Goal: Task Accomplishment & Management: Manage account settings

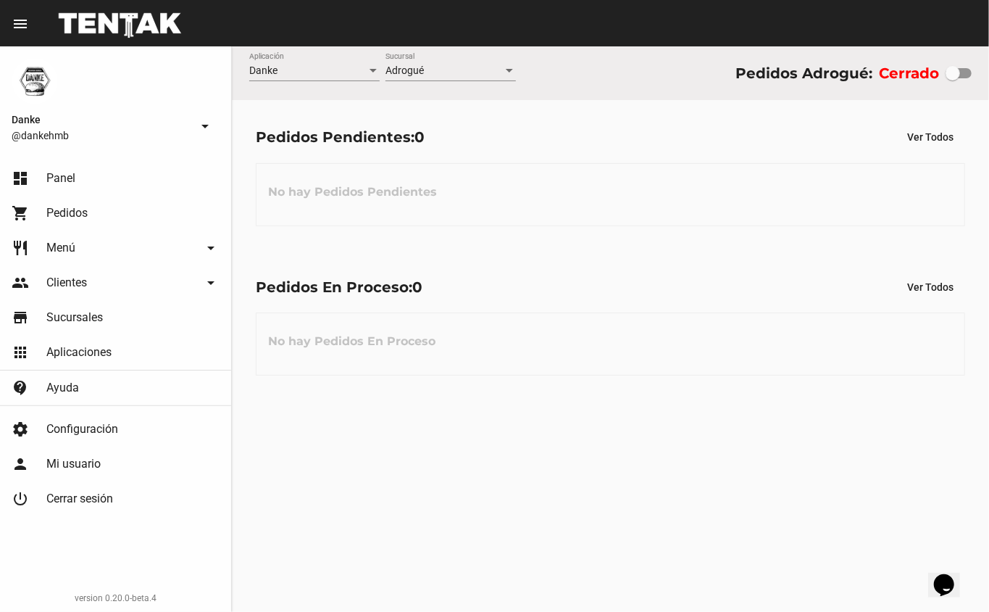
click at [62, 241] on span "Menú" at bounding box center [60, 248] width 29 height 14
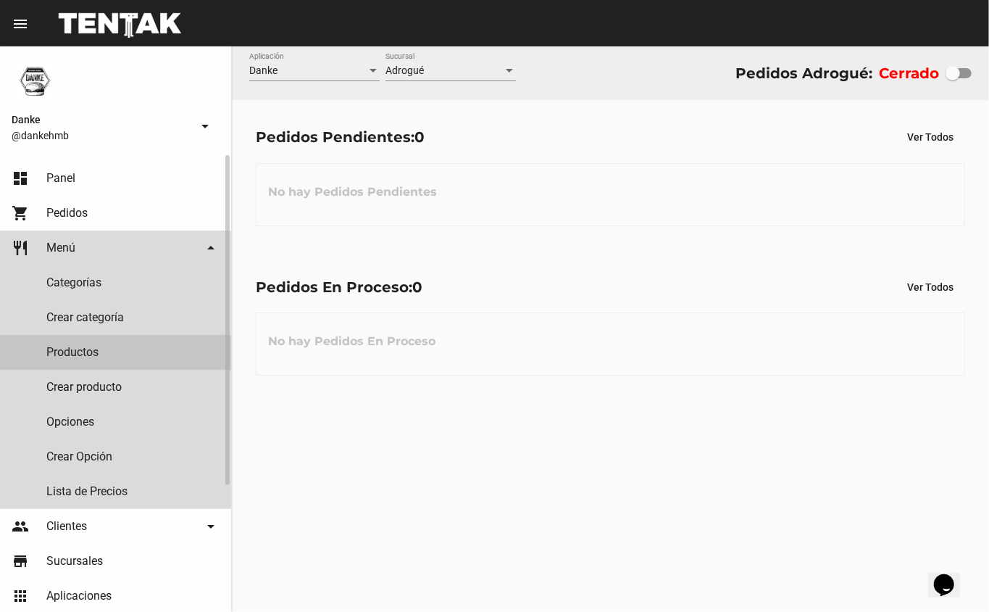
click at [67, 354] on link "Productos" at bounding box center [115, 352] width 231 height 35
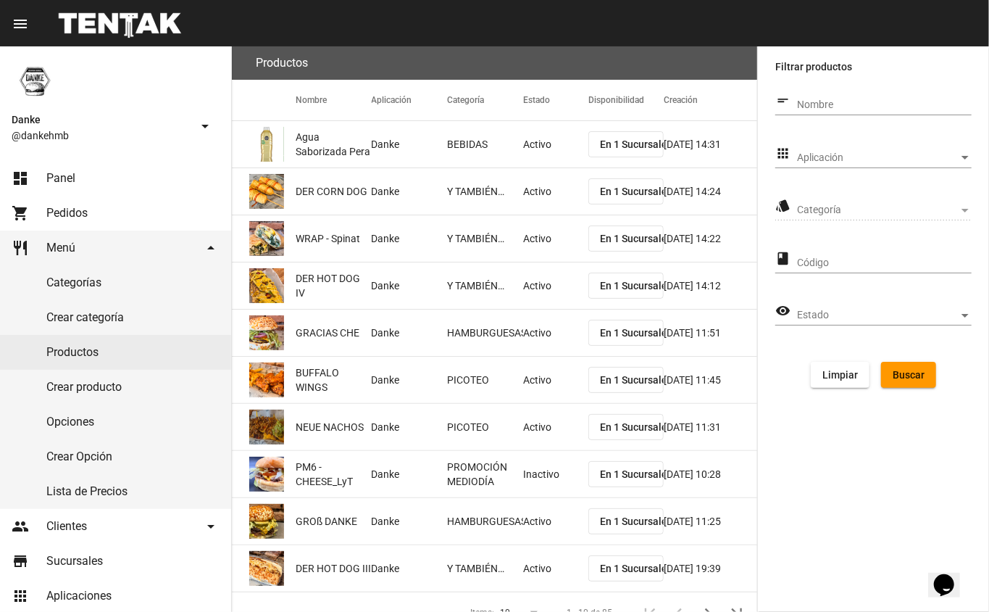
click at [830, 157] on span "Aplicación" at bounding box center [878, 158] width 162 height 12
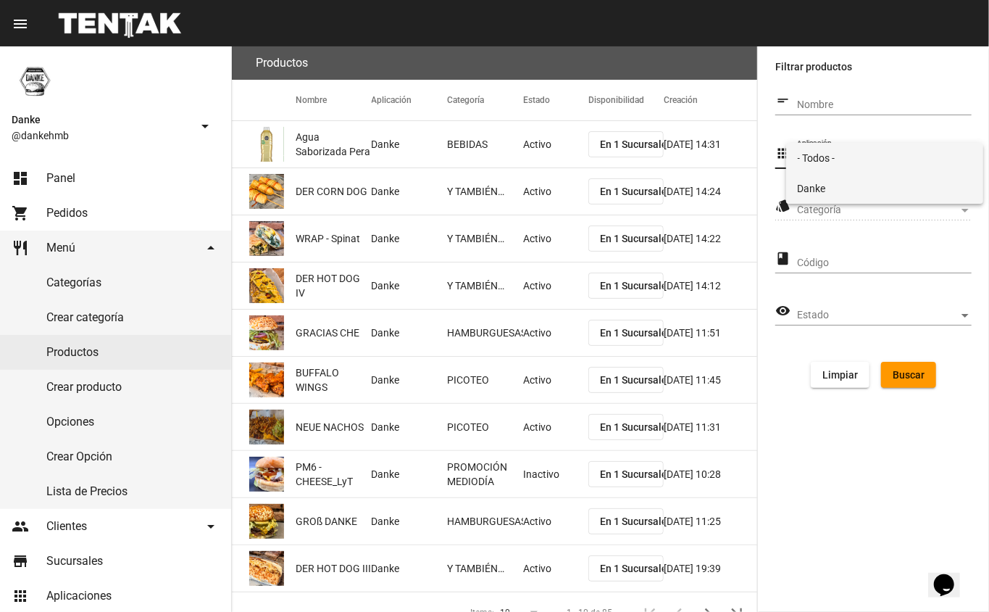
click at [812, 187] on span "Danke" at bounding box center [885, 188] width 175 height 30
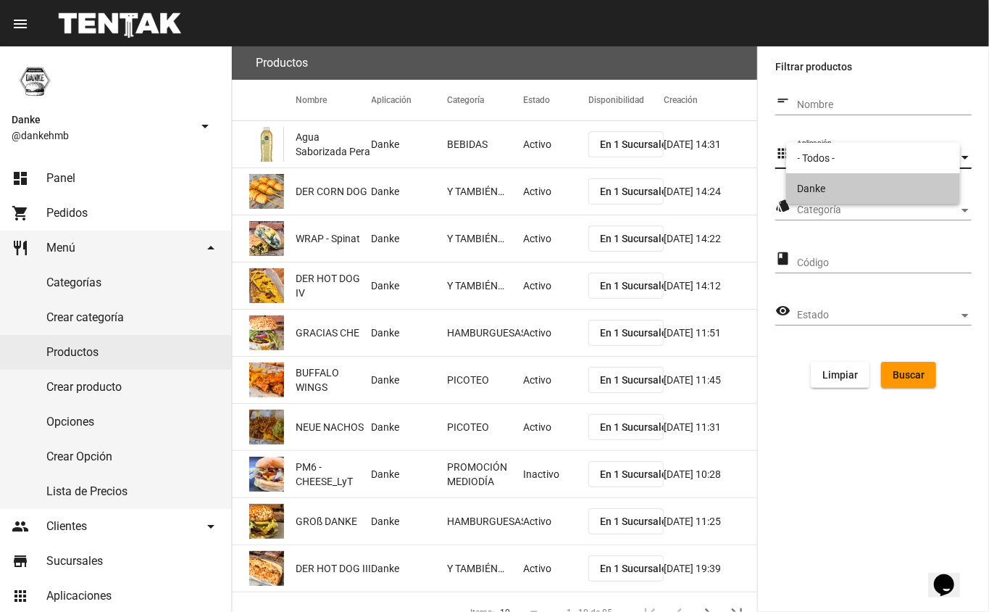
click at [810, 207] on span "Categoría" at bounding box center [878, 210] width 162 height 12
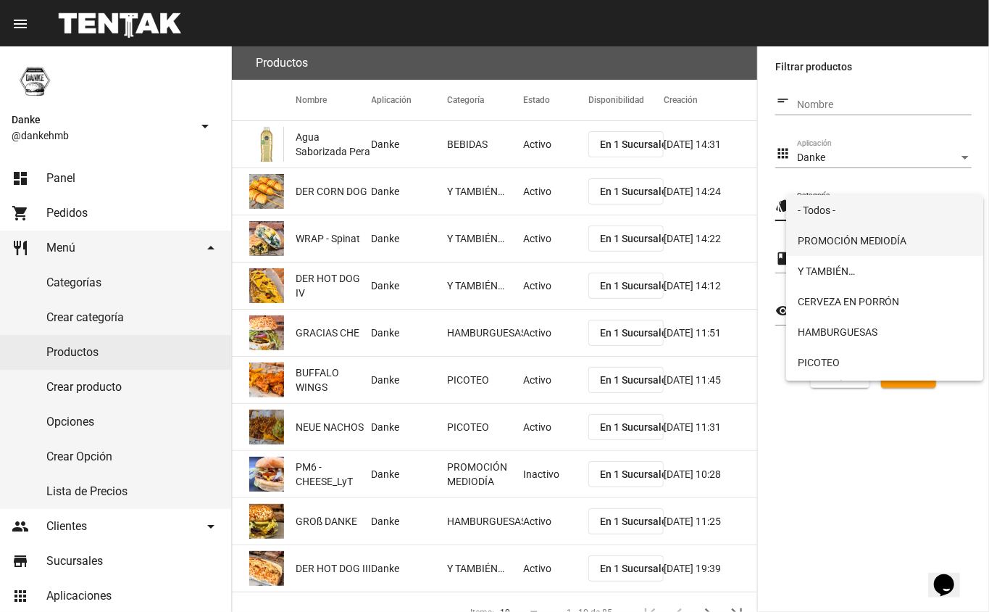
click at [815, 241] on span "PROMOCIÓN MEDIODÍA" at bounding box center [885, 240] width 175 height 30
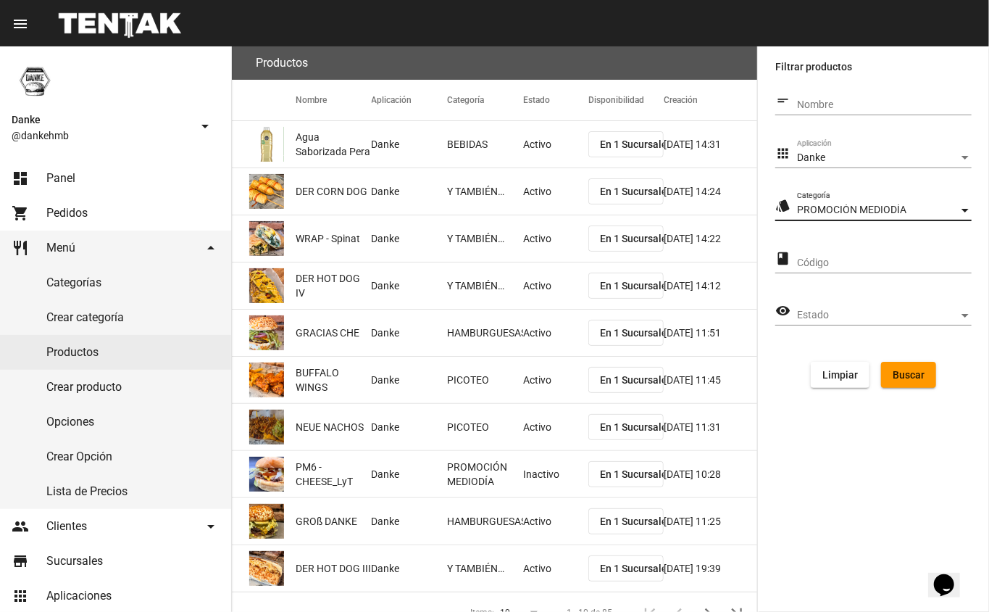
click at [910, 377] on span "Buscar" at bounding box center [909, 375] width 32 height 12
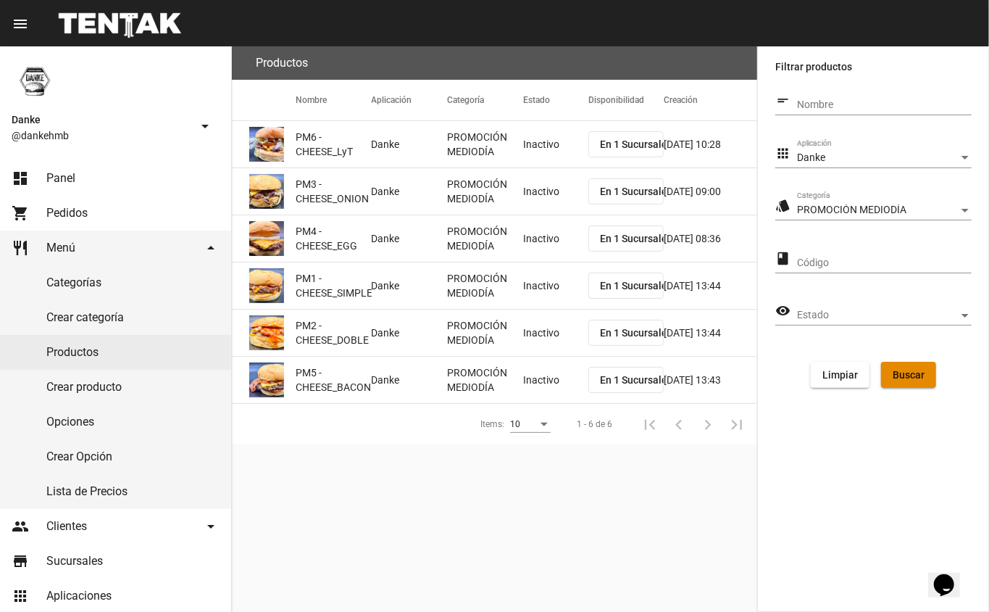
click at [897, 371] on span "Buscar" at bounding box center [909, 375] width 32 height 12
click at [542, 142] on mat-cell "Inactivo" at bounding box center [555, 144] width 65 height 46
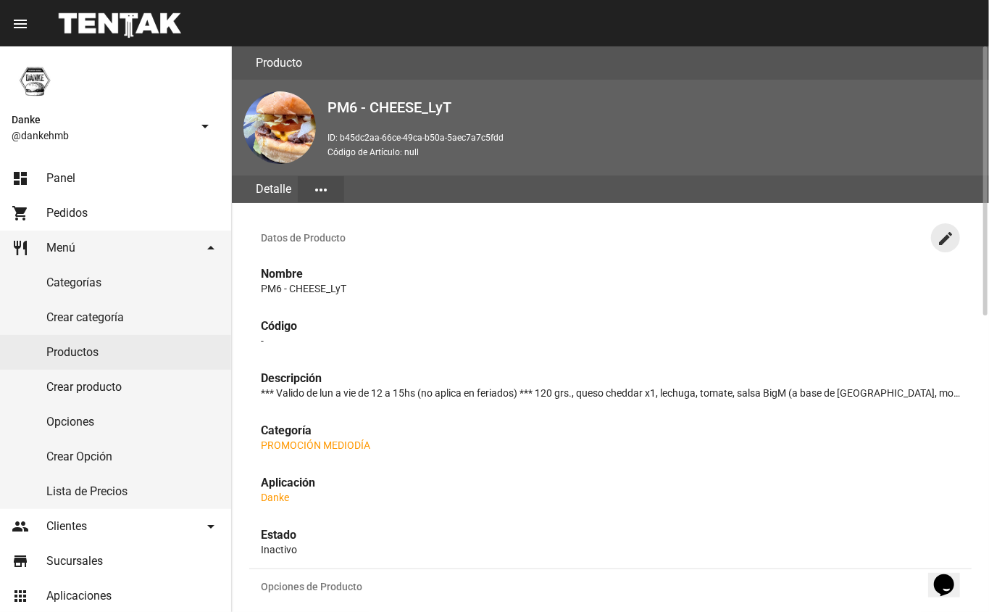
click at [946, 241] on mat-icon "create" at bounding box center [945, 238] width 17 height 17
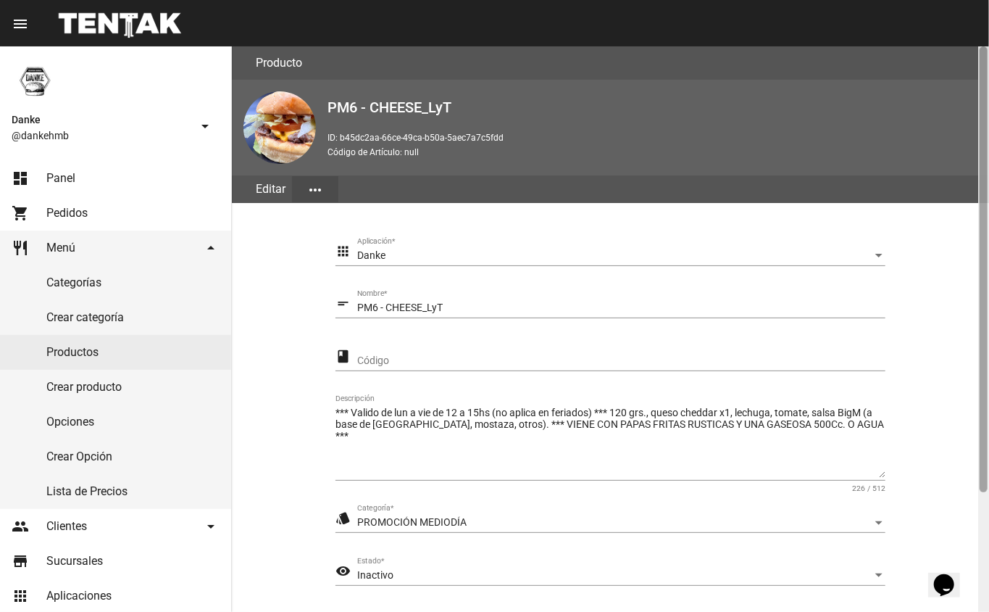
click at [979, 526] on div at bounding box center [984, 328] width 11 height 565
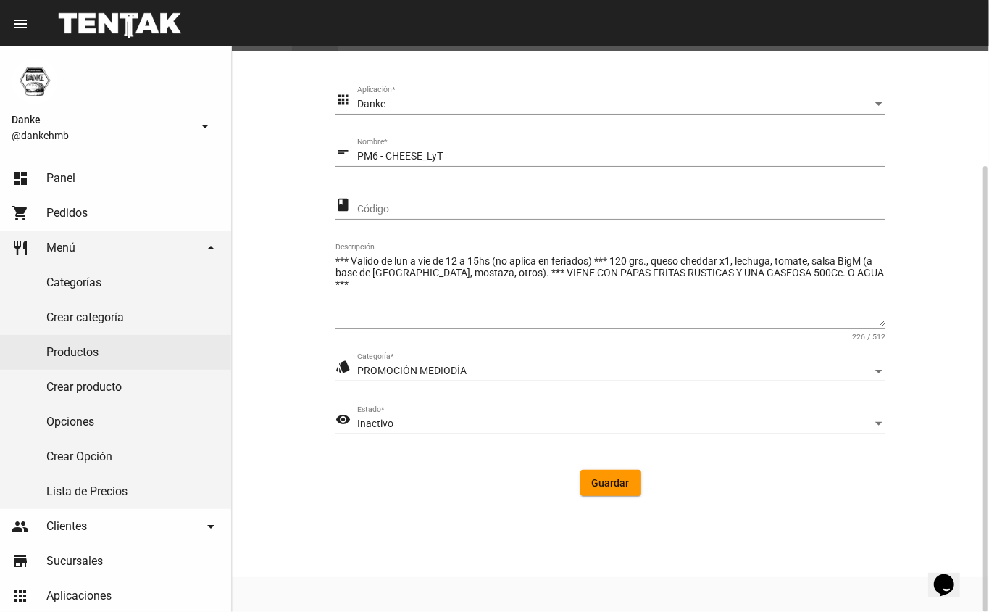
click at [358, 421] on span "Inactivo" at bounding box center [375, 424] width 36 height 12
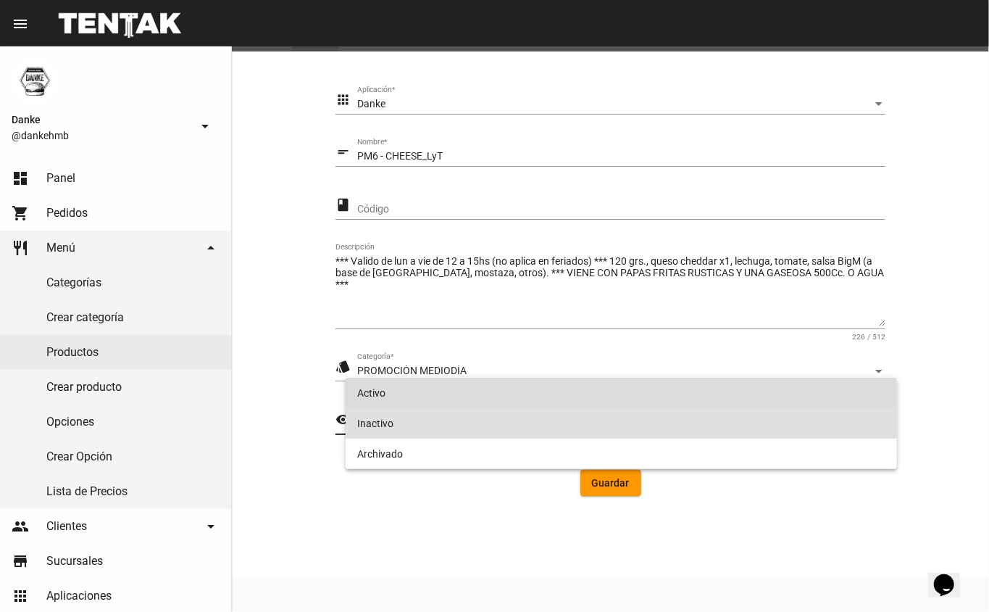
click at [377, 391] on span "Activo" at bounding box center [621, 393] width 529 height 30
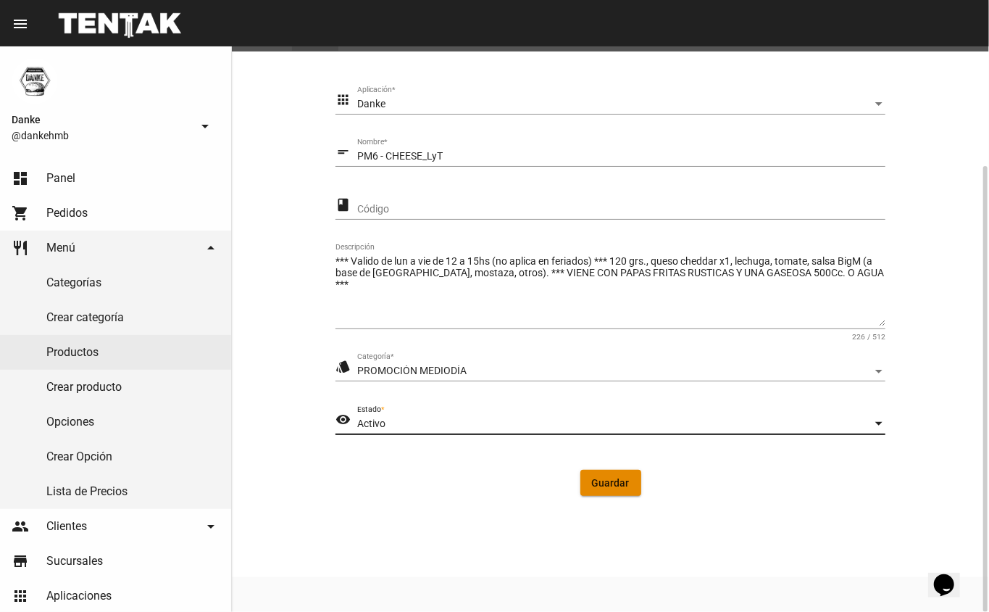
click at [619, 487] on span "Guardar" at bounding box center [611, 483] width 38 height 12
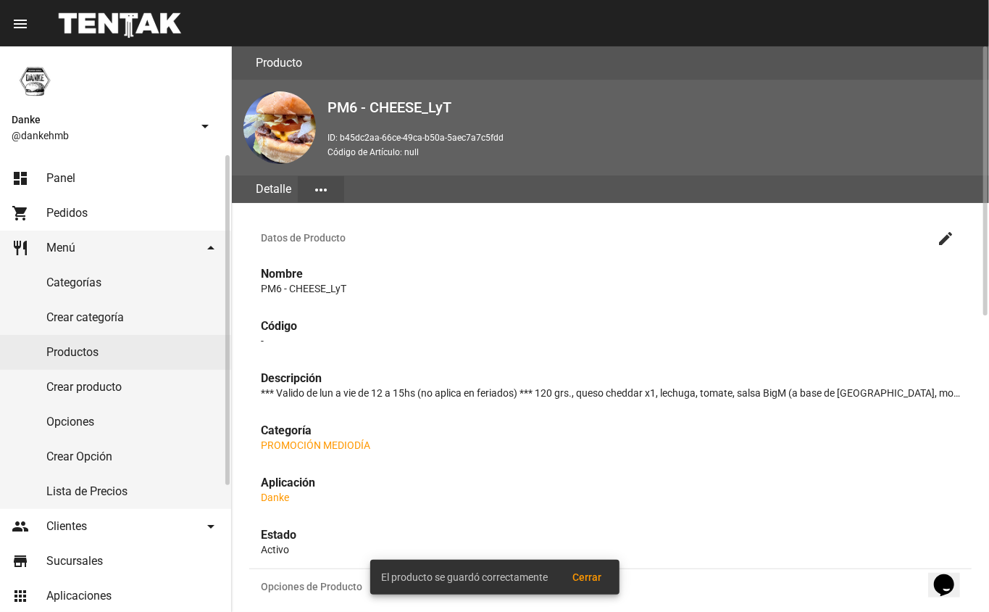
click at [91, 349] on link "Productos" at bounding box center [115, 352] width 231 height 35
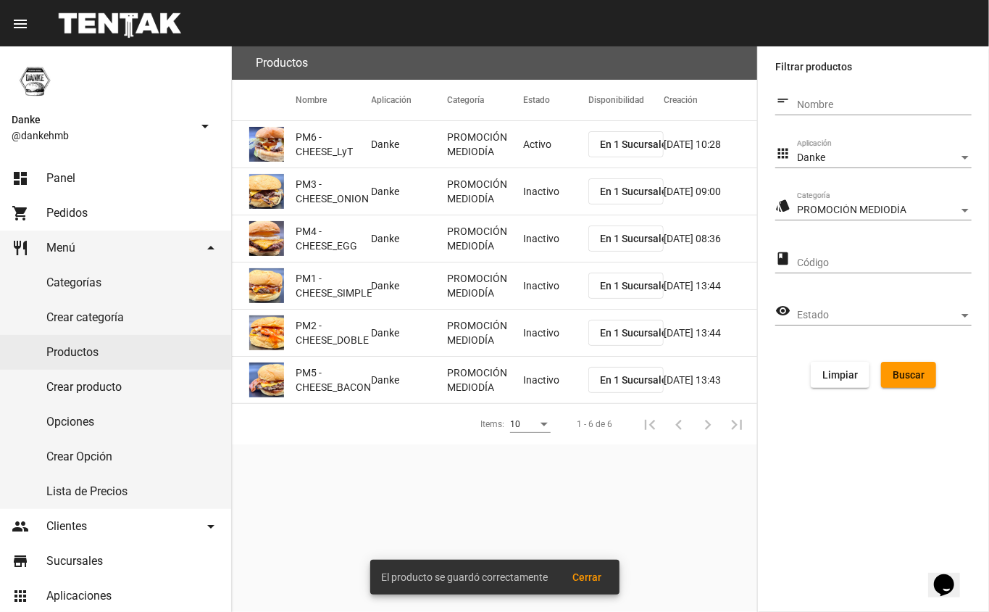
click at [547, 195] on mat-cell "Inactivo" at bounding box center [555, 191] width 65 height 46
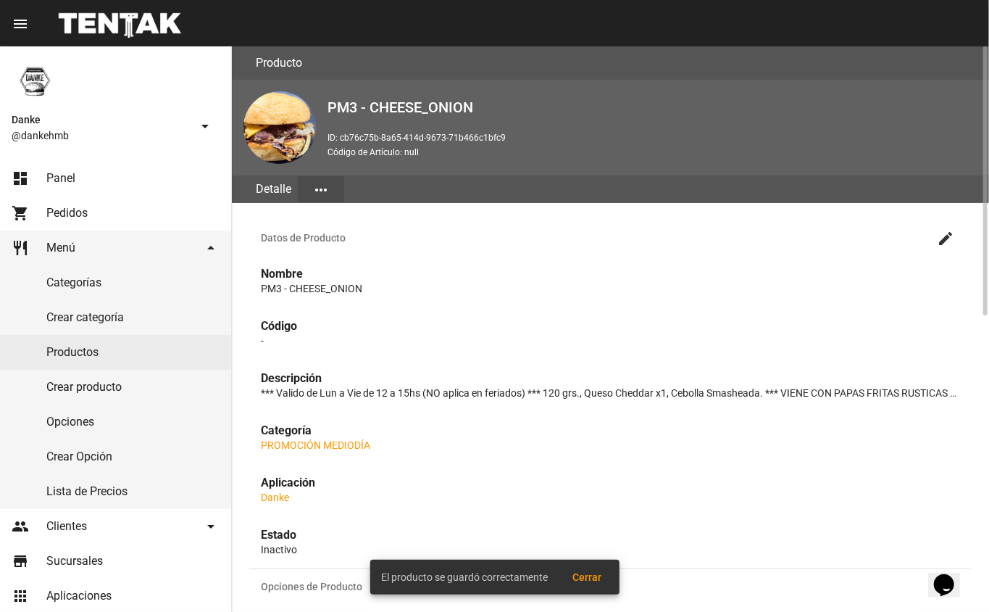
click at [947, 233] on mat-icon "create" at bounding box center [945, 238] width 17 height 17
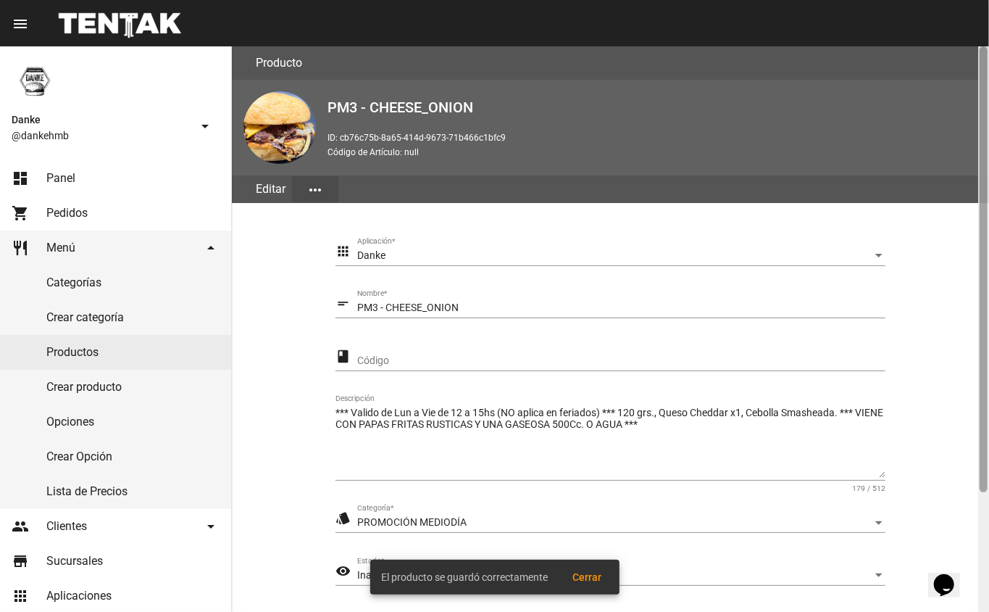
click at [984, 458] on div at bounding box center [984, 269] width 8 height 446
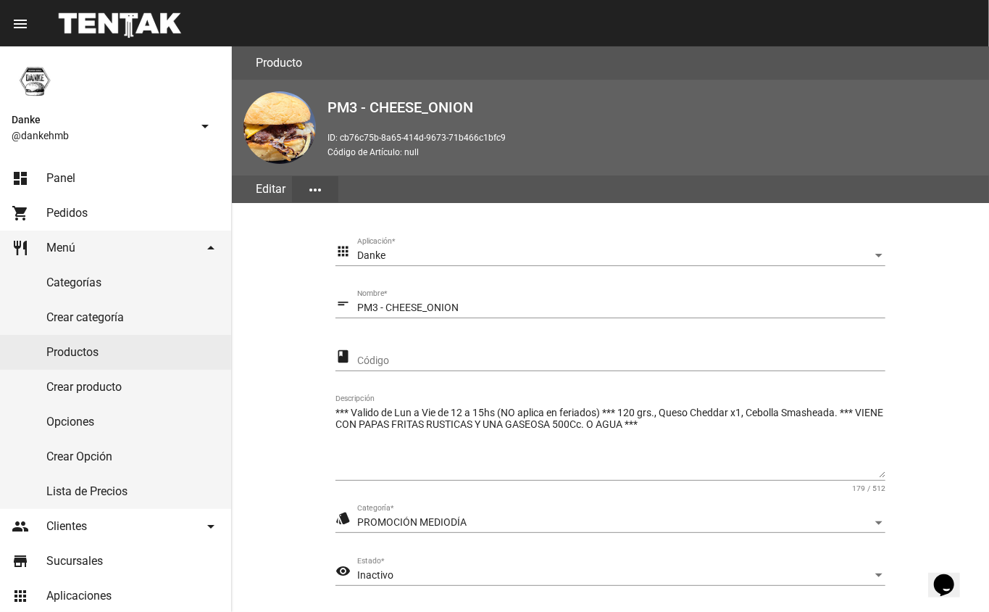
click at [361, 574] on span "Inactivo" at bounding box center [375, 575] width 36 height 12
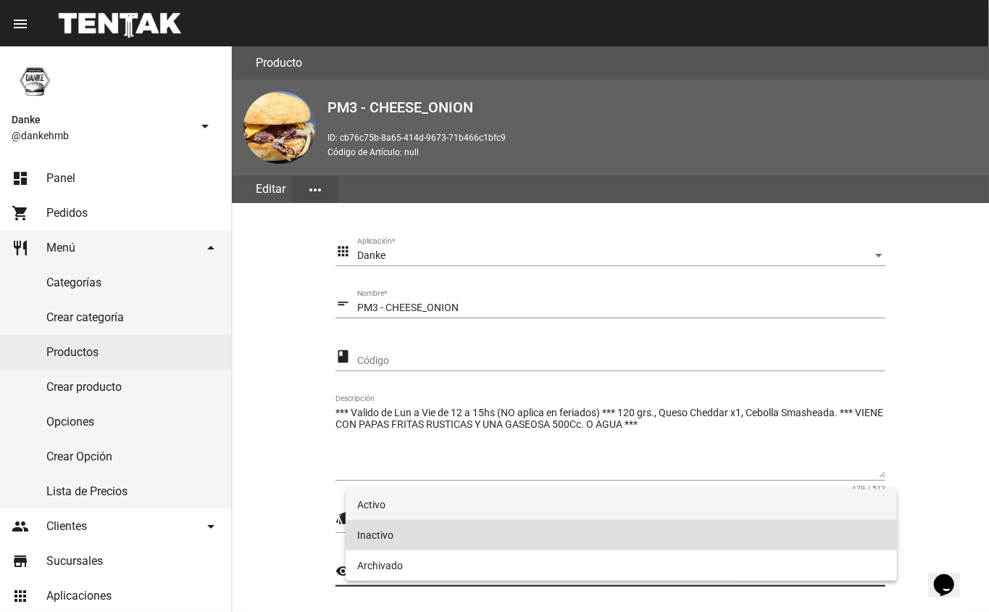
click at [381, 502] on span "Activo" at bounding box center [621, 504] width 529 height 30
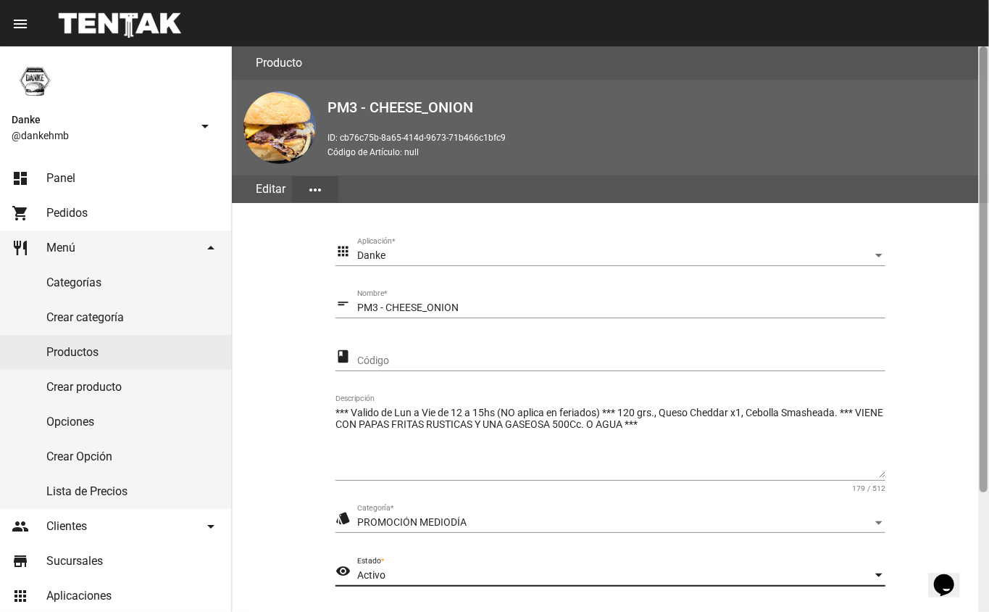
click at [981, 525] on div at bounding box center [984, 328] width 11 height 565
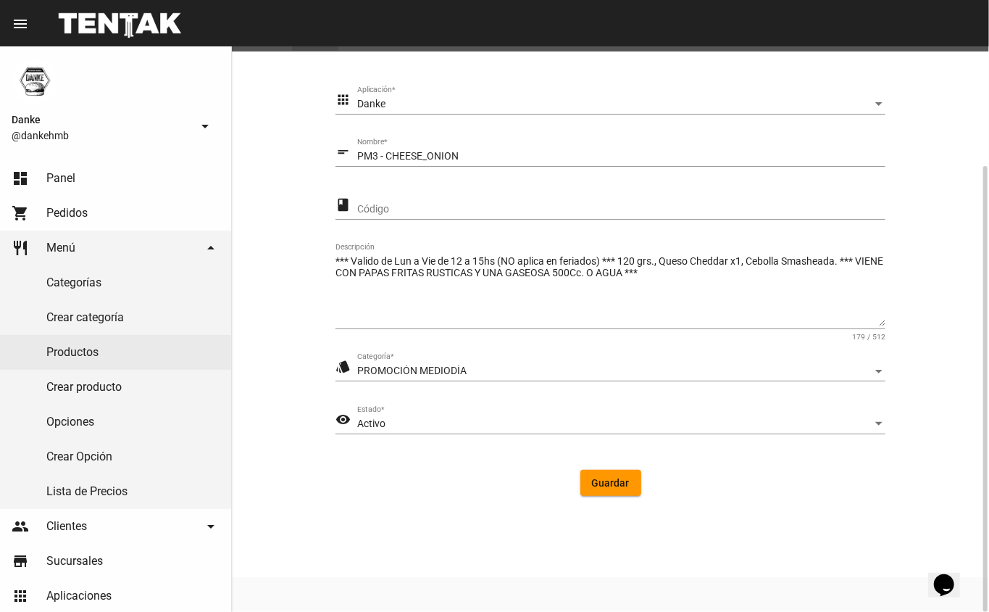
click at [610, 486] on span "Guardar" at bounding box center [611, 483] width 38 height 12
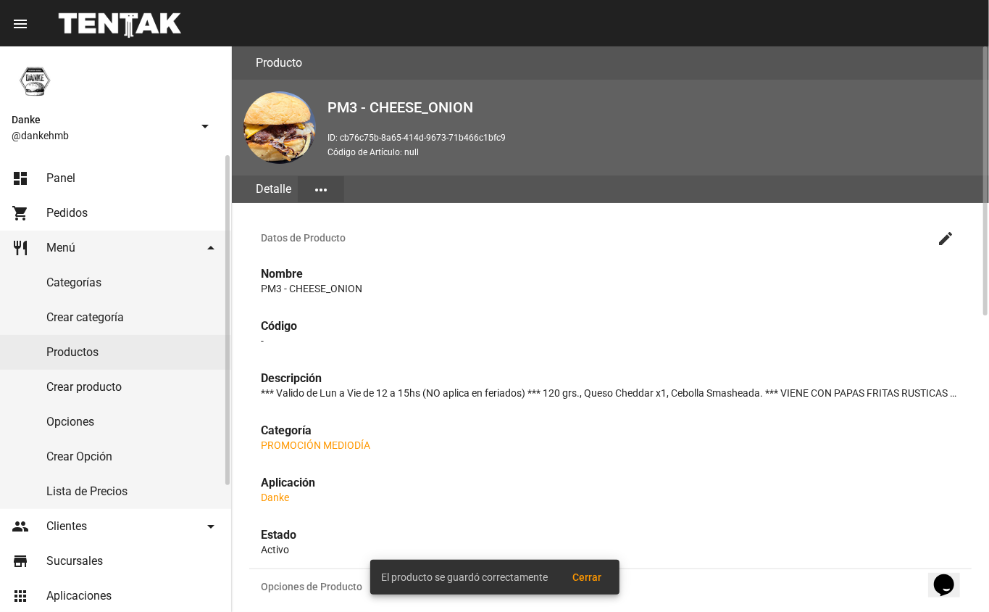
click at [77, 349] on link "Productos" at bounding box center [115, 352] width 231 height 35
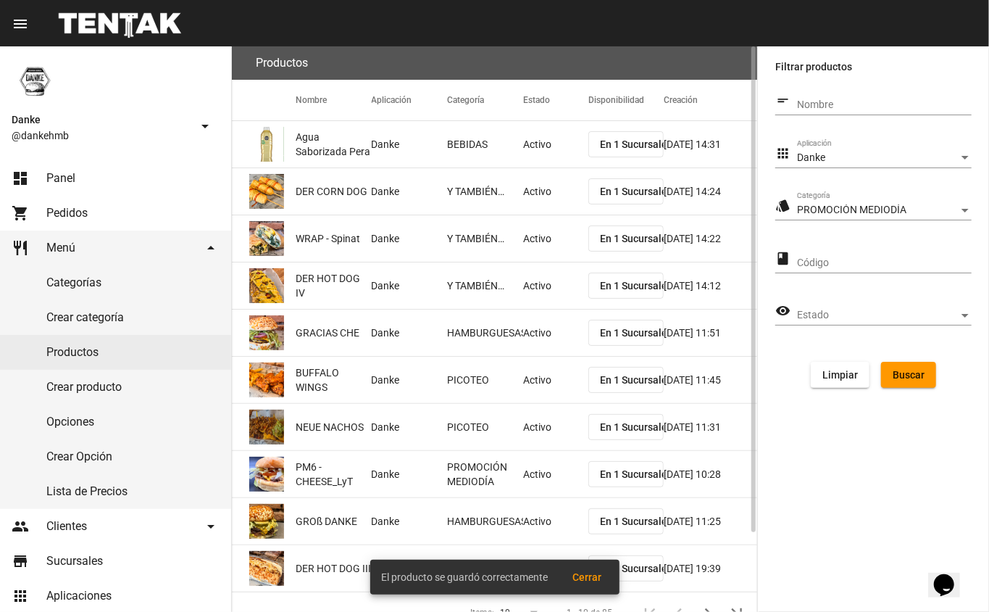
click at [921, 375] on span "Buscar" at bounding box center [909, 375] width 32 height 12
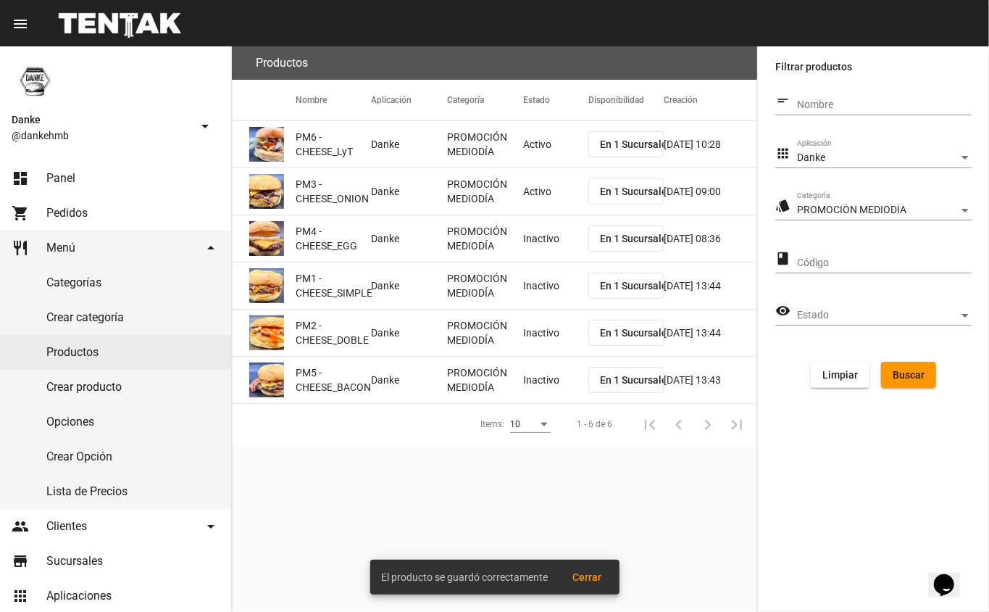
click at [540, 241] on mat-cell "Inactivo" at bounding box center [555, 238] width 65 height 46
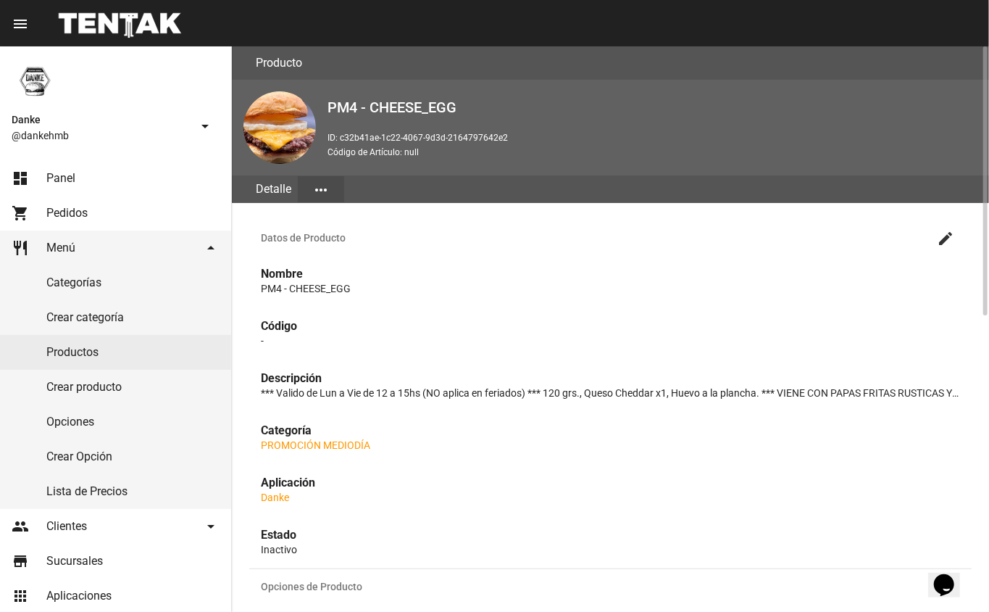
click at [947, 238] on mat-icon "create" at bounding box center [945, 238] width 17 height 17
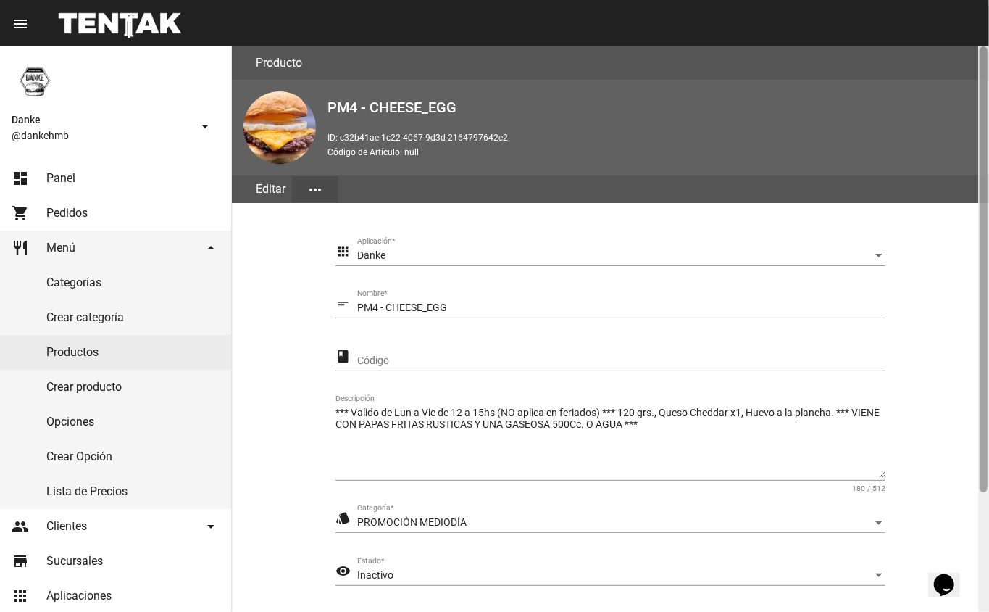
click at [979, 522] on div at bounding box center [984, 328] width 11 height 565
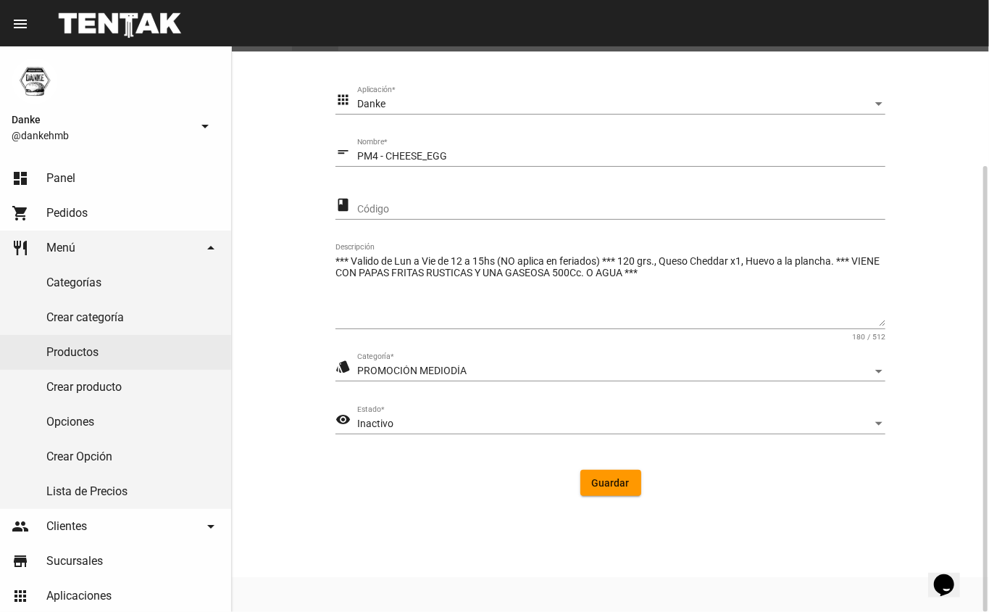
click at [403, 424] on div "Inactivo" at bounding box center [614, 424] width 515 height 12
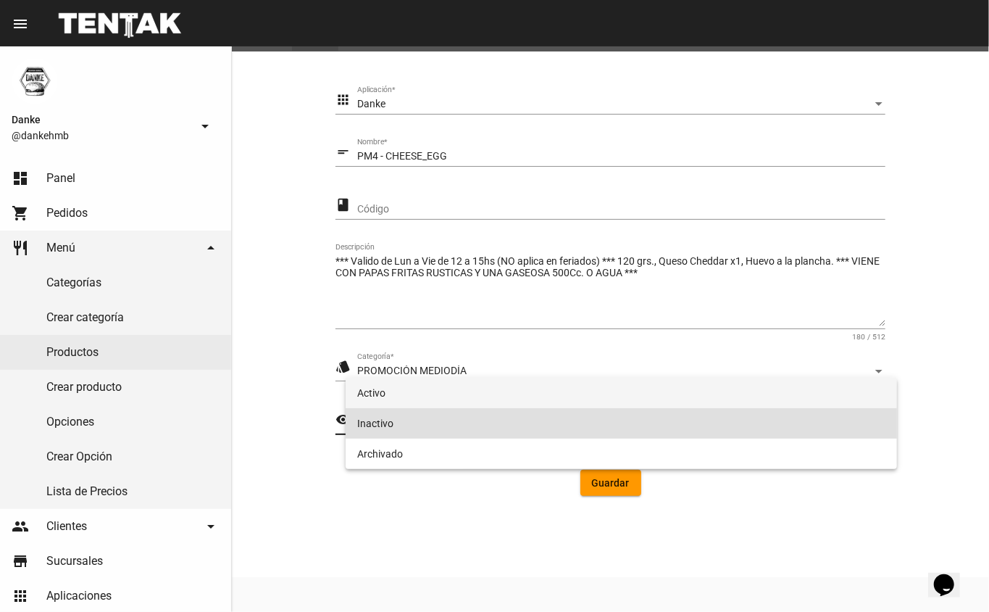
click at [378, 392] on span "Activo" at bounding box center [621, 393] width 529 height 30
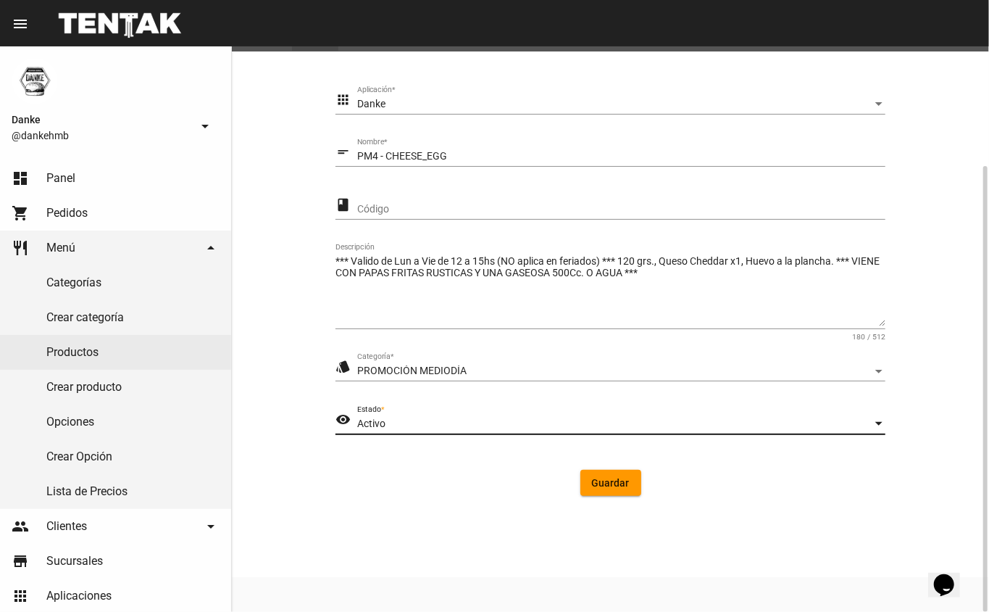
click at [618, 483] on span "Guardar" at bounding box center [611, 483] width 38 height 12
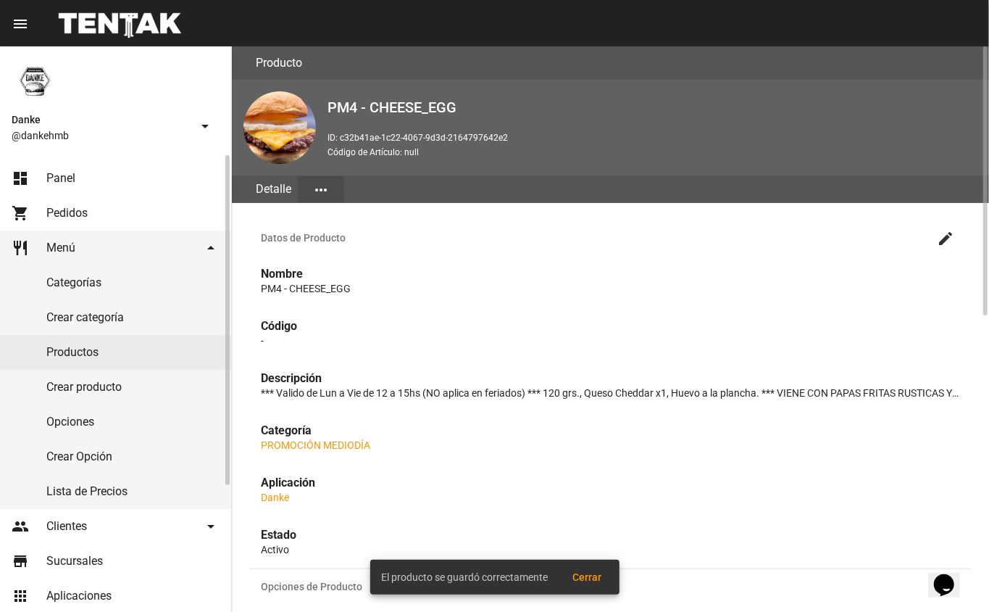
click at [86, 349] on link "Productos" at bounding box center [115, 352] width 231 height 35
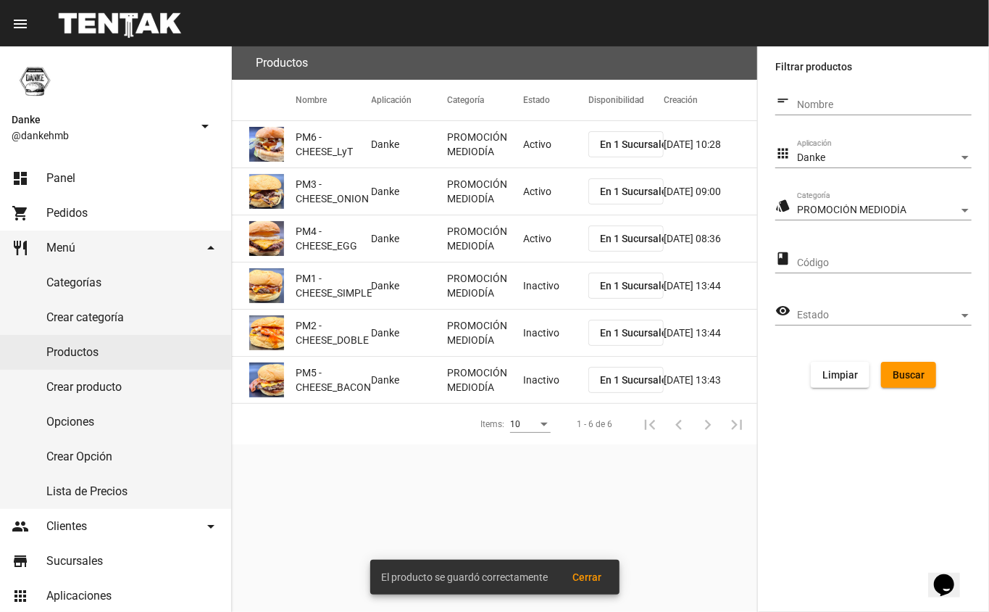
click at [540, 290] on mat-cell "Inactivo" at bounding box center [555, 285] width 65 height 46
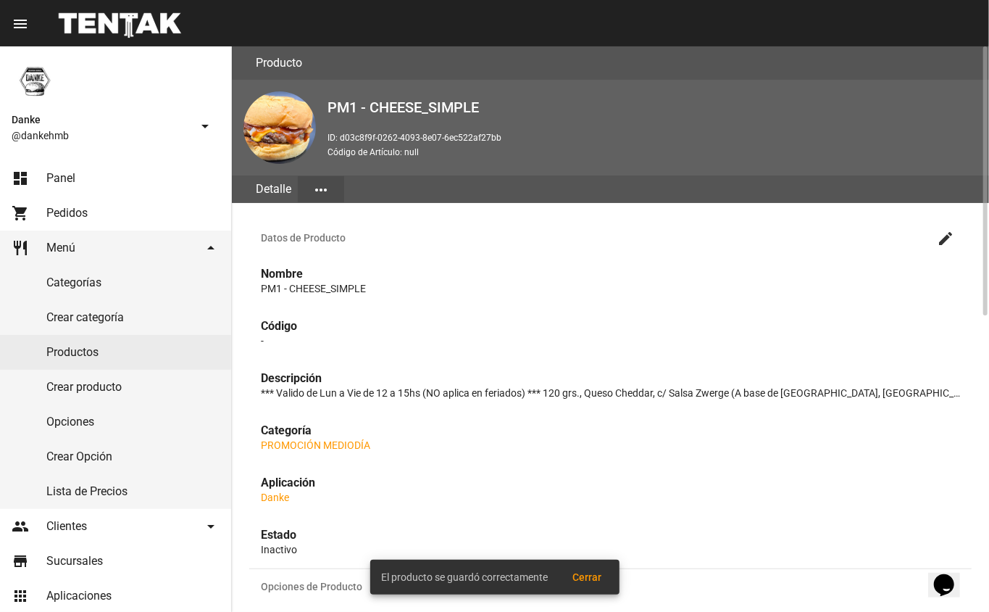
click at [946, 236] on mat-icon "create" at bounding box center [945, 238] width 17 height 17
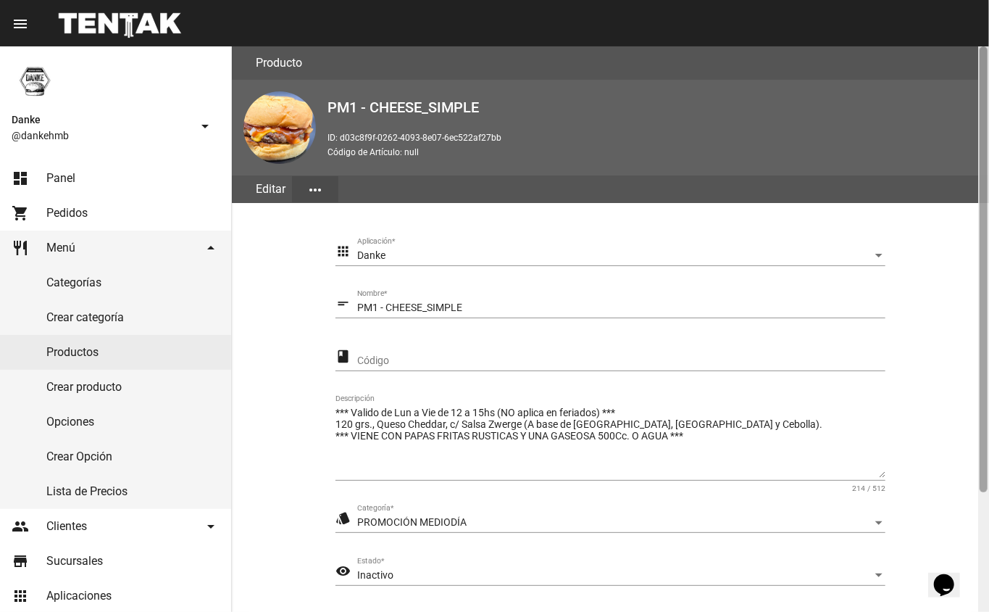
click at [984, 512] on div at bounding box center [984, 328] width 11 height 565
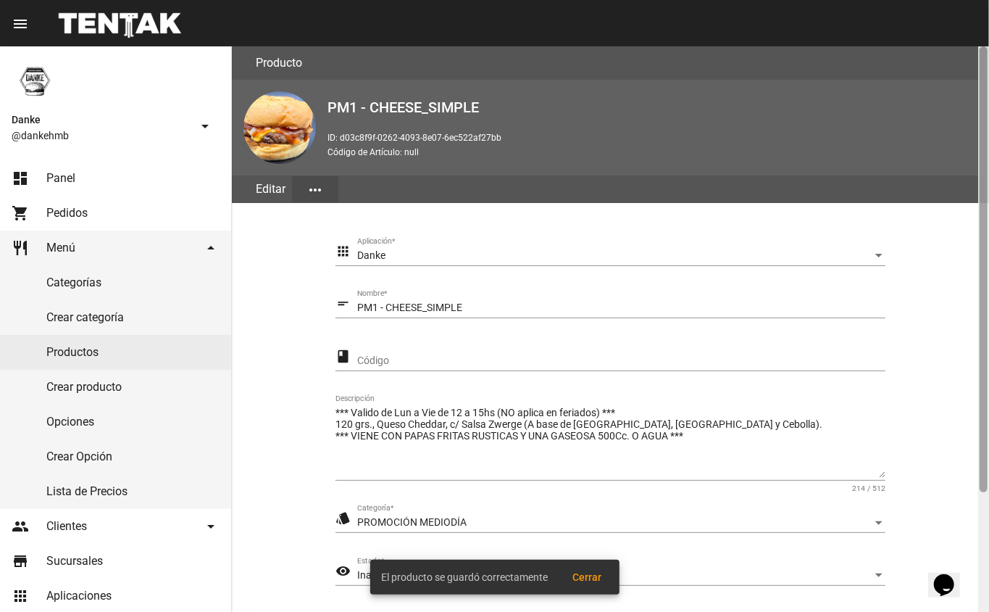
scroll to position [151, 0]
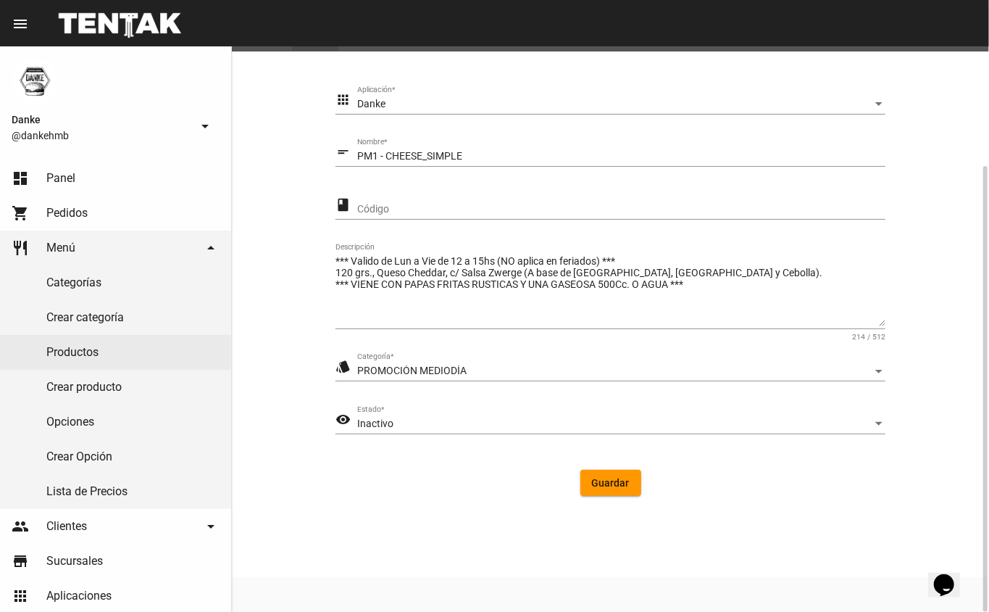
click at [390, 418] on span "Inactivo" at bounding box center [375, 424] width 36 height 12
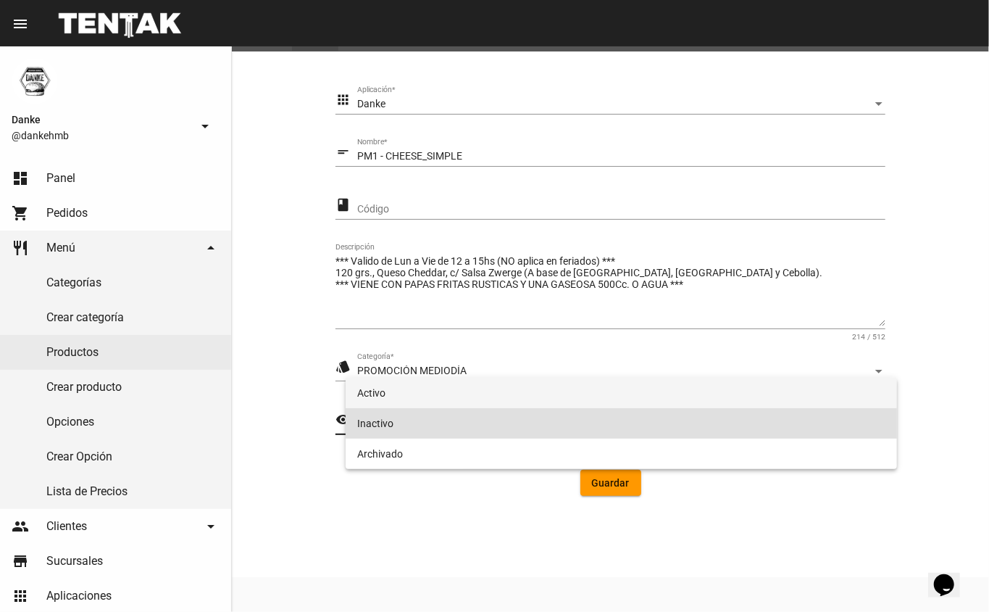
click at [369, 393] on span "Activo" at bounding box center [621, 393] width 529 height 30
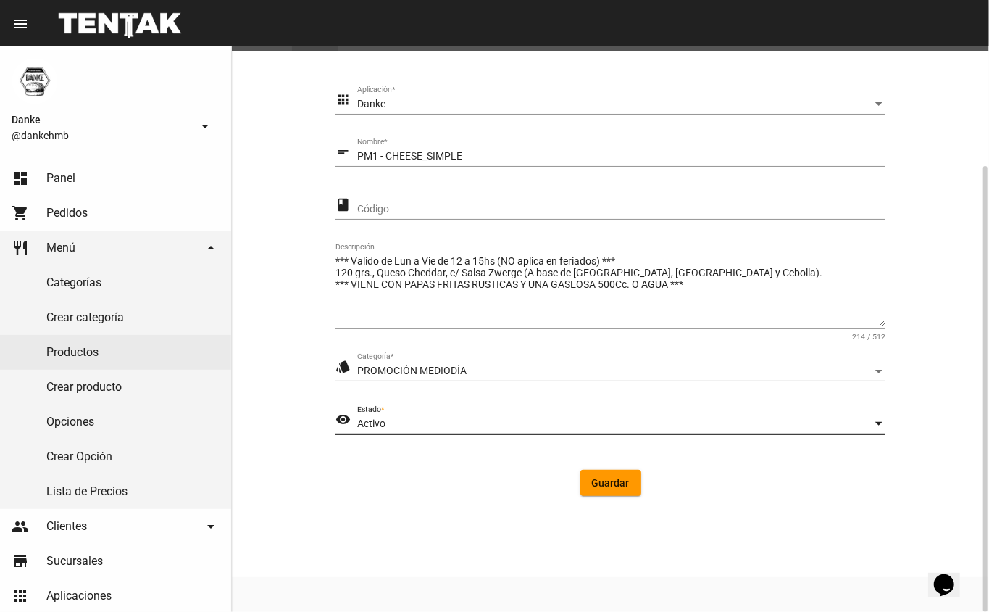
click at [599, 482] on span "Guardar" at bounding box center [611, 483] width 38 height 12
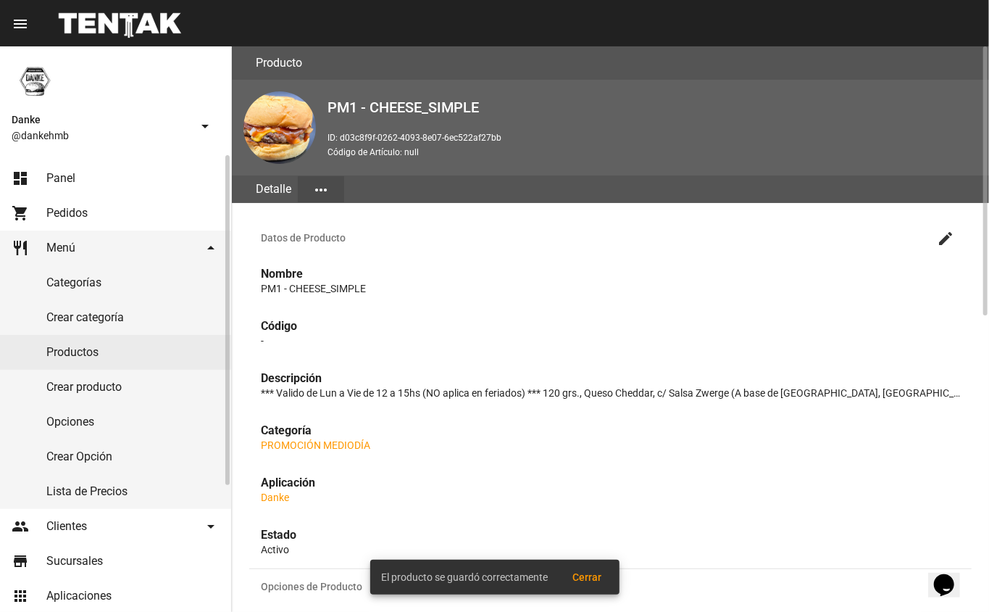
click at [91, 354] on link "Productos" at bounding box center [115, 352] width 231 height 35
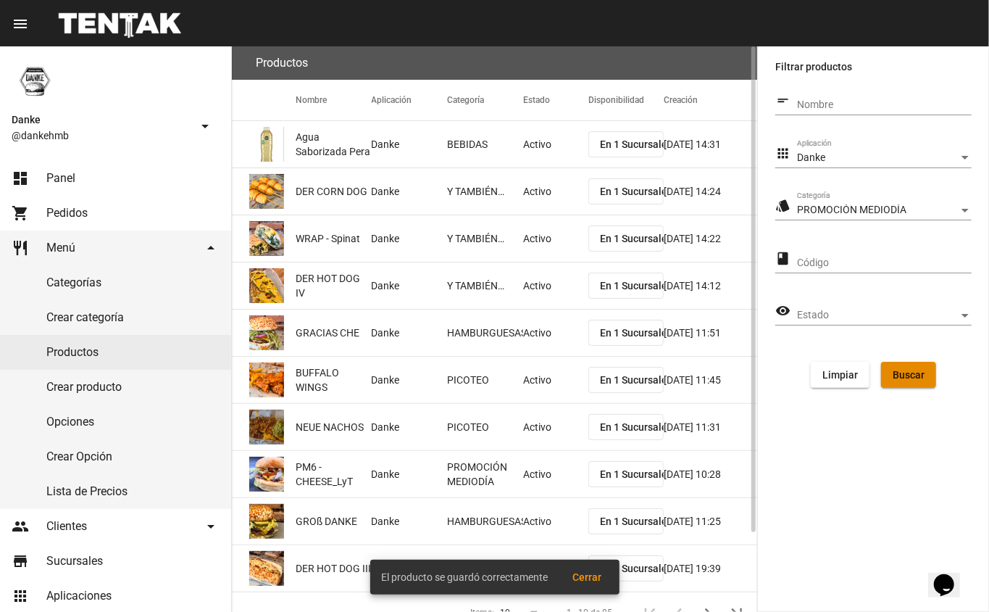
click at [915, 380] on span "Buscar" at bounding box center [909, 375] width 32 height 12
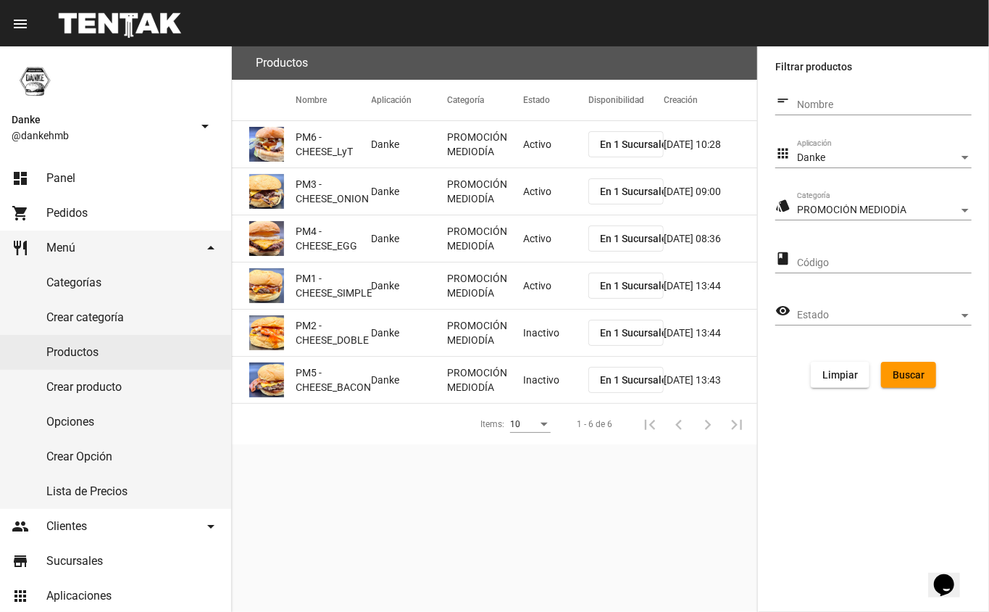
click at [535, 336] on mat-cell "Inactivo" at bounding box center [555, 333] width 65 height 46
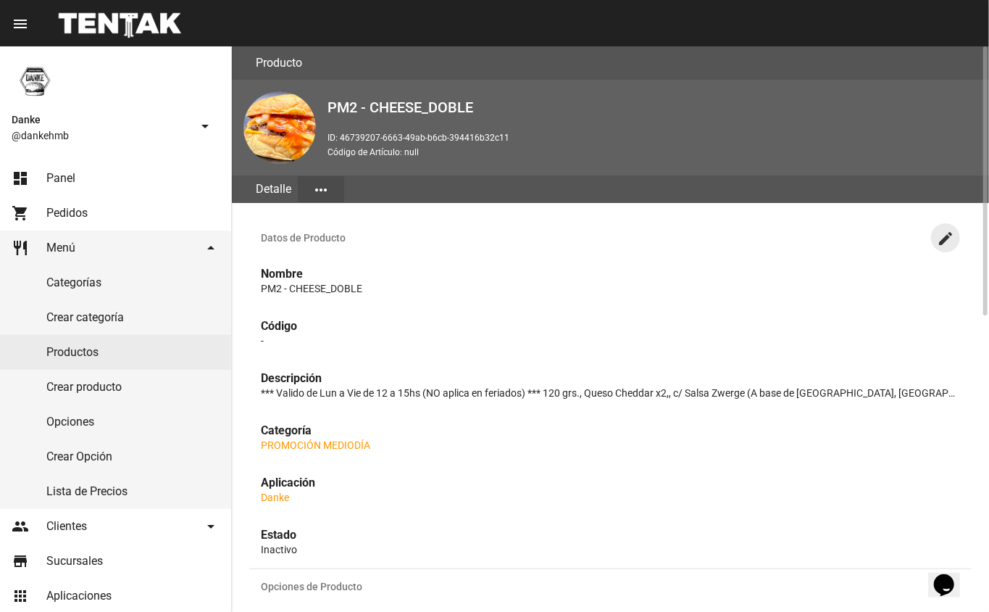
click at [949, 238] on mat-icon "create" at bounding box center [945, 238] width 17 height 17
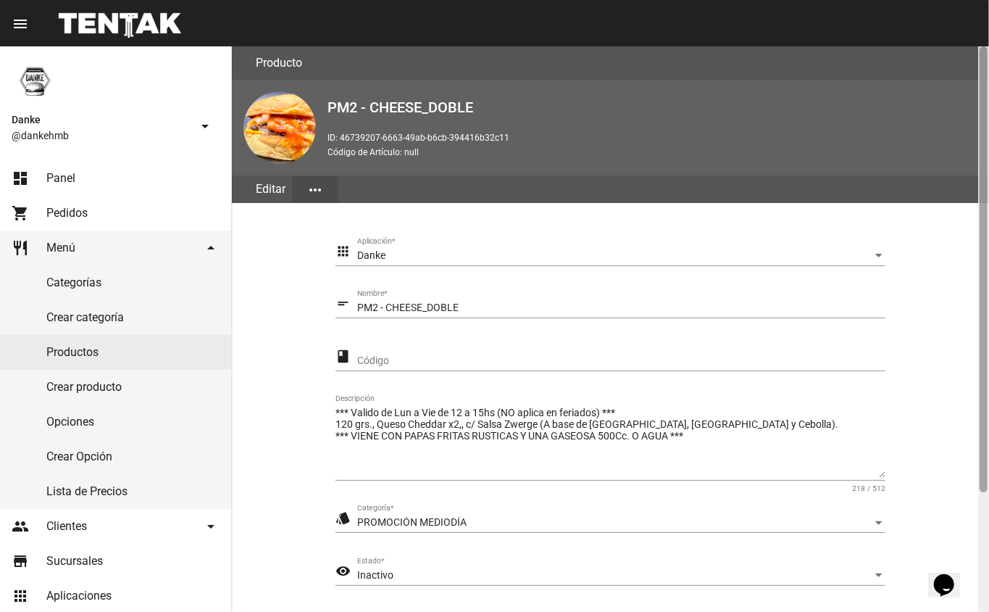
click at [979, 523] on div at bounding box center [984, 328] width 11 height 565
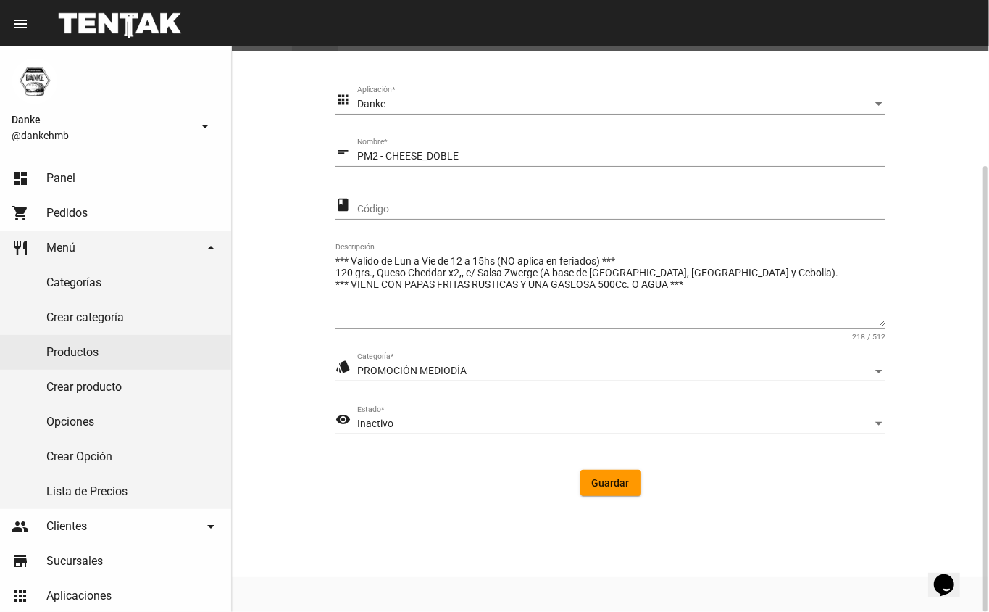
click at [373, 420] on span "Inactivo" at bounding box center [375, 424] width 36 height 12
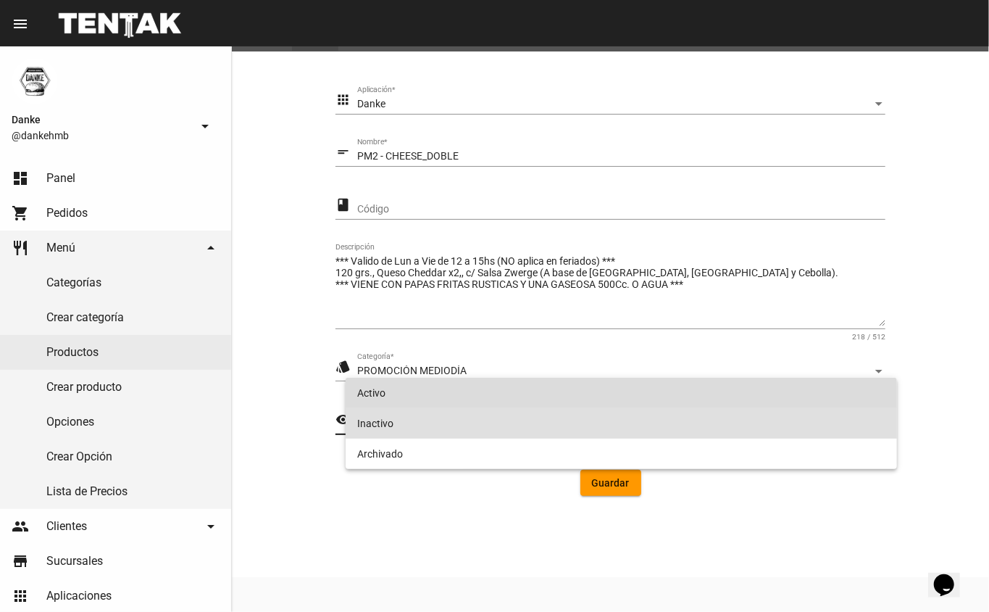
click at [373, 397] on span "Activo" at bounding box center [621, 393] width 529 height 30
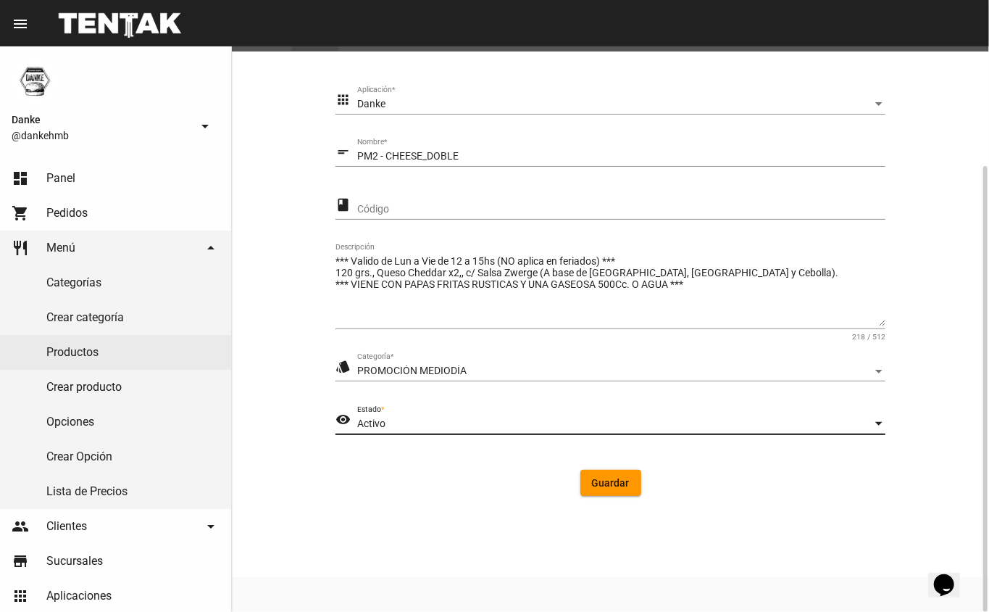
click at [615, 482] on span "Guardar" at bounding box center [611, 483] width 38 height 12
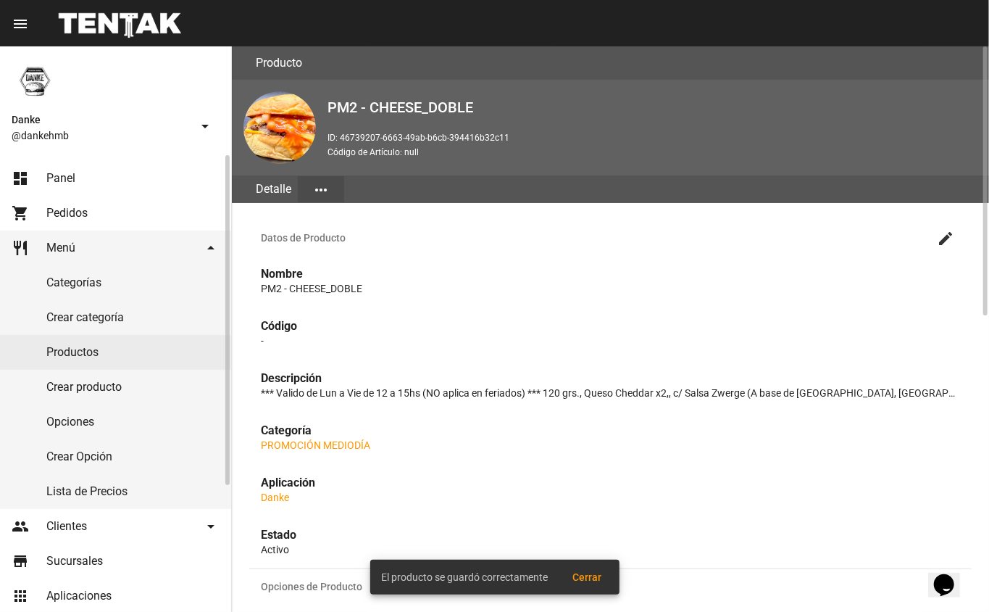
click at [75, 352] on link "Productos" at bounding box center [115, 352] width 231 height 35
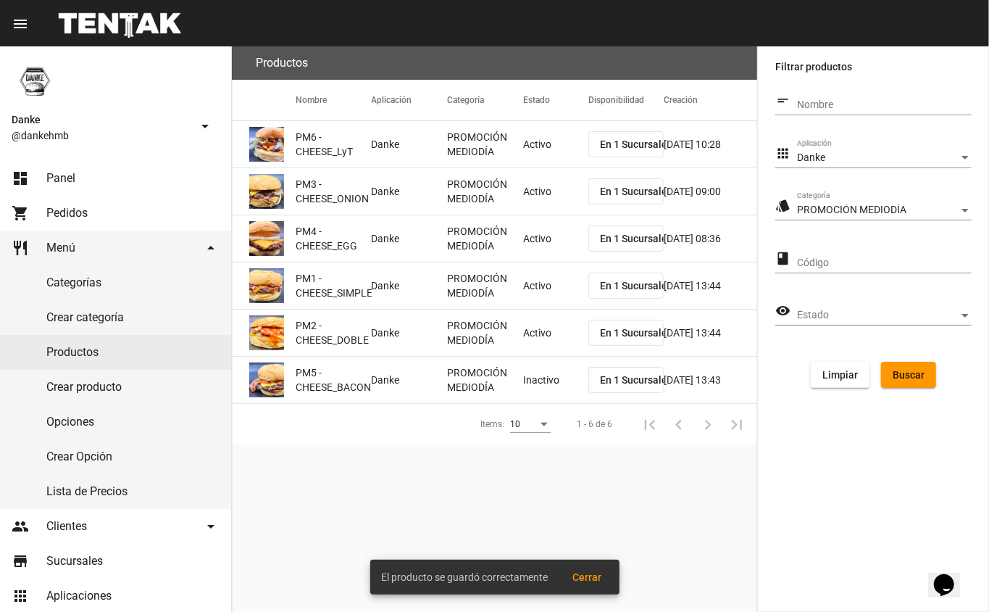
click at [525, 375] on mat-cell "Inactivo" at bounding box center [555, 380] width 65 height 46
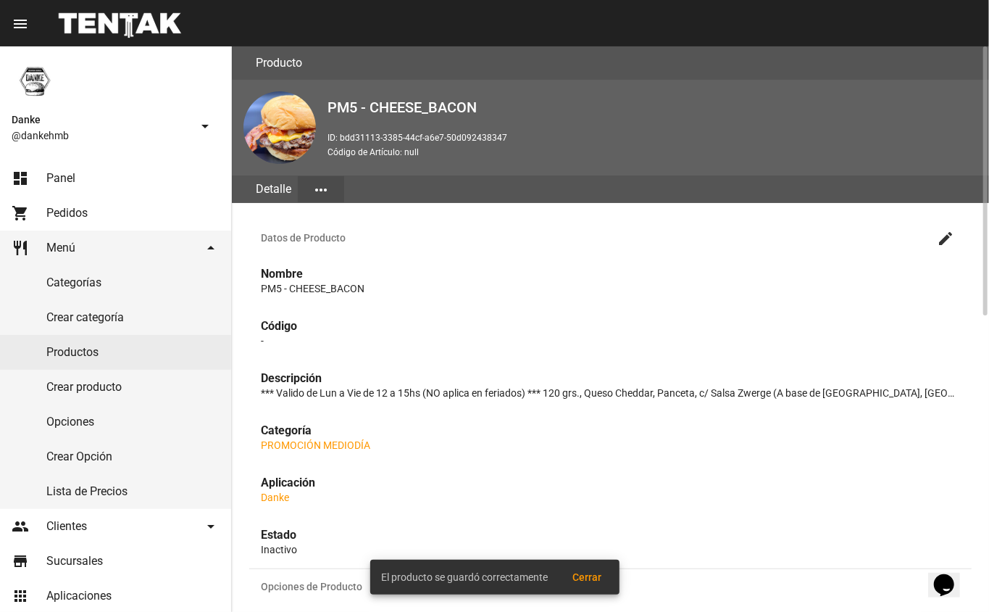
click at [941, 242] on mat-icon "create" at bounding box center [945, 238] width 17 height 17
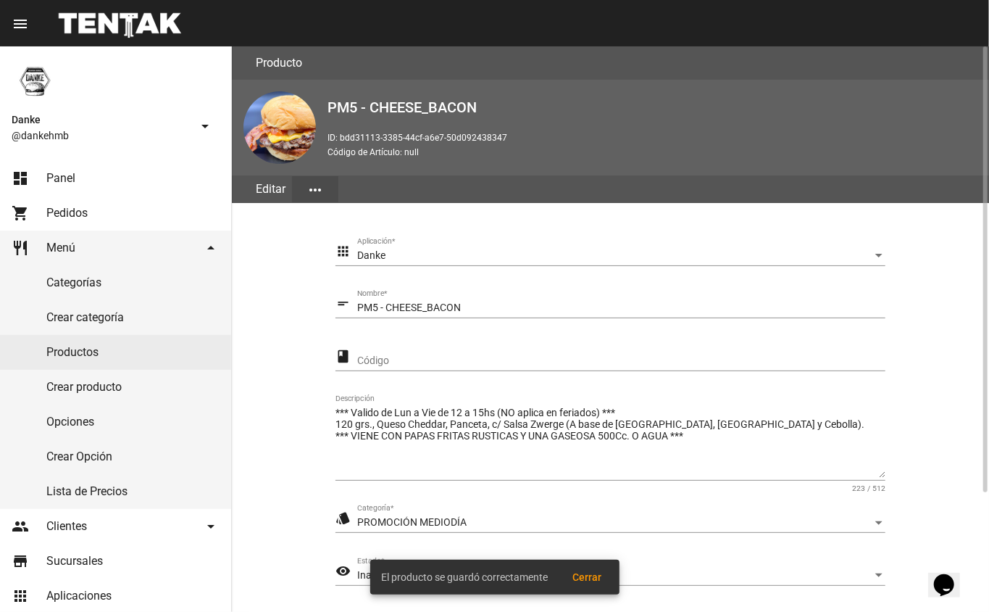
click at [963, 512] on section "apps Danke Aplicación * short_text PM5 - CHEESE_BACON Nombre * class Código ***…" at bounding box center [610, 448] width 723 height 457
click at [361, 574] on span "Inactivo" at bounding box center [375, 575] width 36 height 12
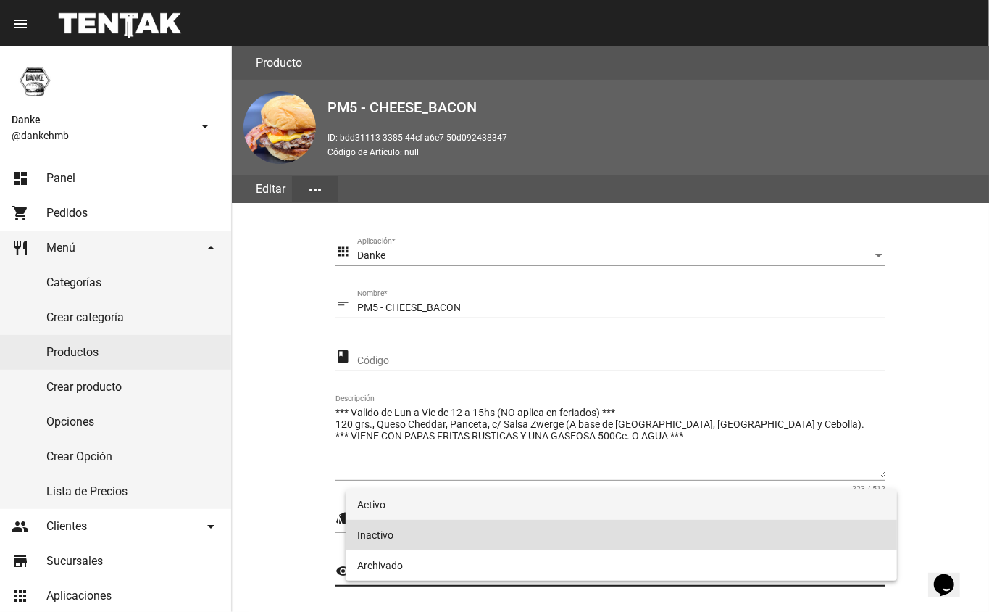
click at [375, 500] on span "Activo" at bounding box center [621, 504] width 529 height 30
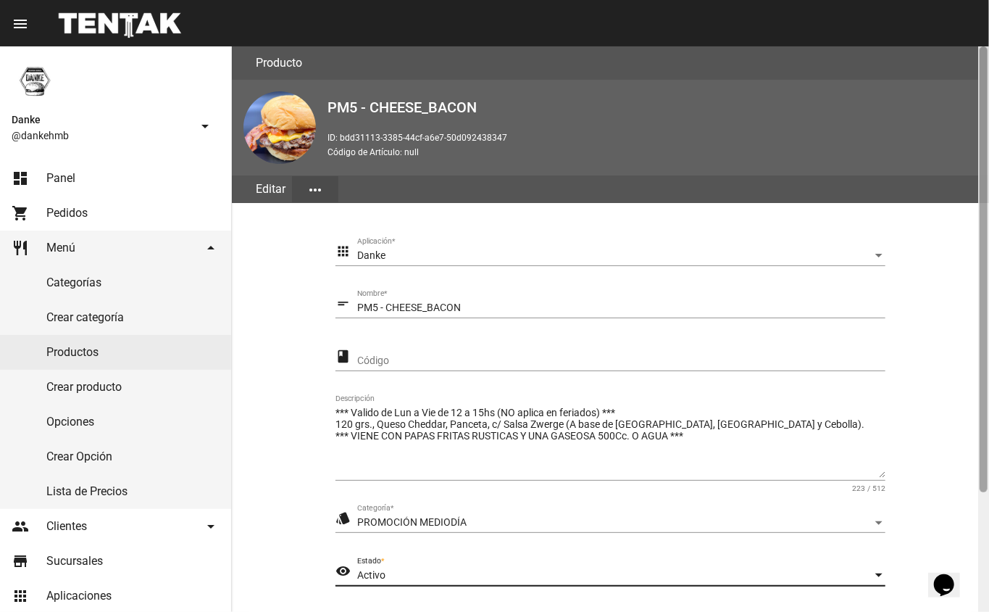
click at [981, 509] on div at bounding box center [984, 328] width 11 height 565
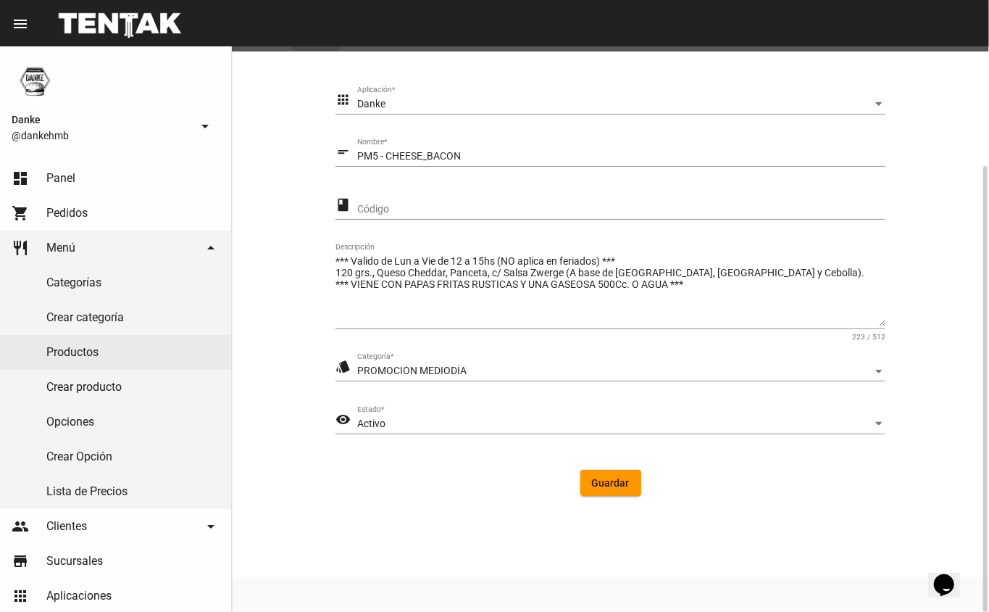
click at [618, 485] on span "Guardar" at bounding box center [611, 483] width 38 height 12
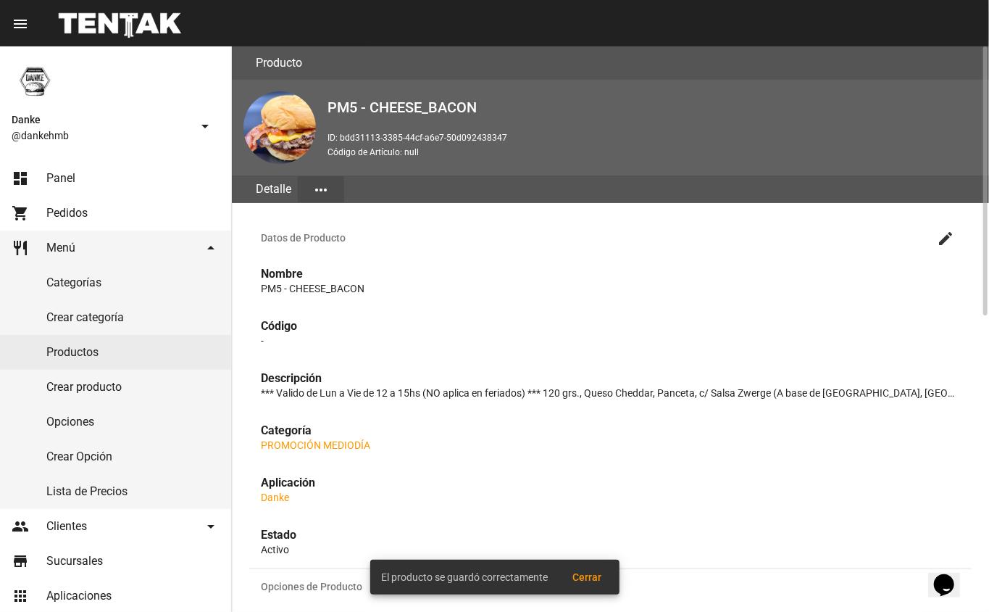
click at [47, 163] on link "dashboard Panel" at bounding box center [115, 178] width 231 height 35
